Goal: Information Seeking & Learning: Learn about a topic

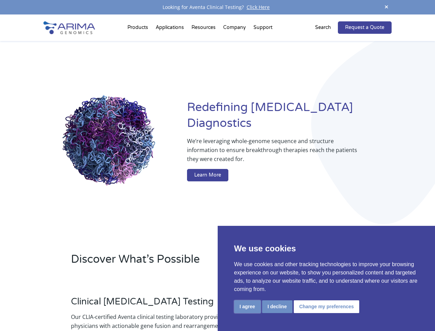
click at [247, 306] on button "I agree" at bounding box center [247, 306] width 27 height 13
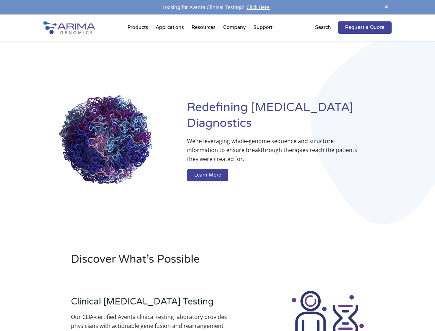
click at [277, 306] on div at bounding box center [328, 327] width 128 height 76
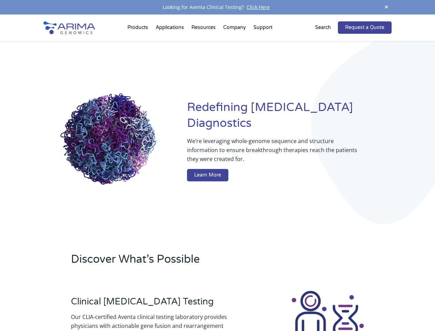
click at [325, 306] on img at bounding box center [327, 327] width 76 height 76
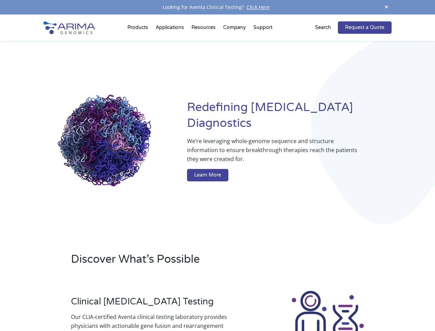
click at [386, 7] on span at bounding box center [386, 7] width 10 height 9
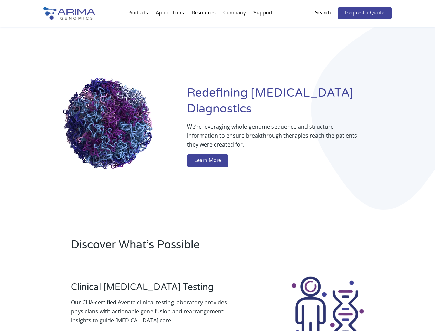
click at [139, 29] on div "Redefining [MEDICAL_DATA] Diagnostics We’re leveraging whole-genome sequence an…" at bounding box center [217, 128] width 348 height 202
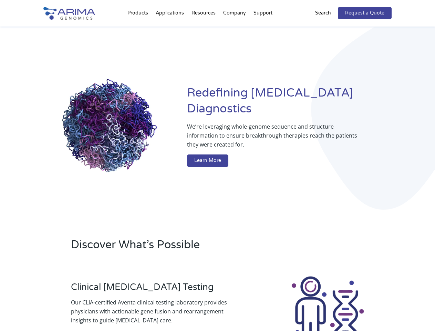
click at [204, 29] on div "Redefining [MEDICAL_DATA] Diagnostics We’re leveraging whole-genome sequence an…" at bounding box center [217, 128] width 348 height 202
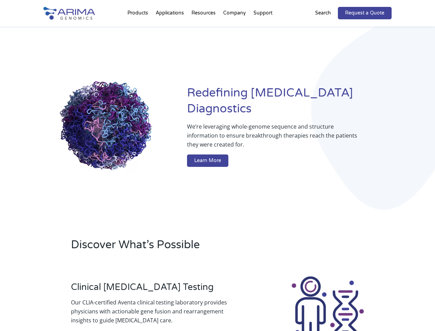
click at [235, 29] on div "Redefining [MEDICAL_DATA] Diagnostics We’re leveraging whole-genome sequence an…" at bounding box center [217, 128] width 348 height 202
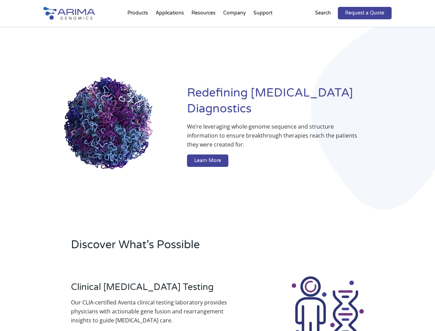
click at [263, 29] on div "Redefining [MEDICAL_DATA] Diagnostics We’re leveraging whole-genome sequence an…" at bounding box center [217, 128] width 348 height 202
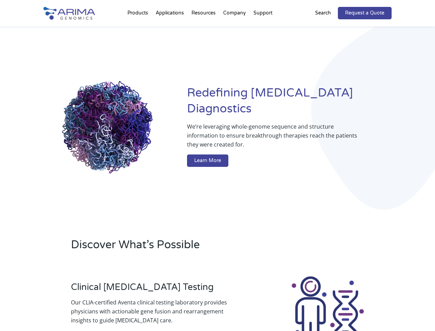
click at [327, 28] on div "Redefining [MEDICAL_DATA] Diagnostics We’re leveraging whole-genome sequence an…" at bounding box center [217, 128] width 348 height 202
